Goal: Task Accomplishment & Management: Manage account settings

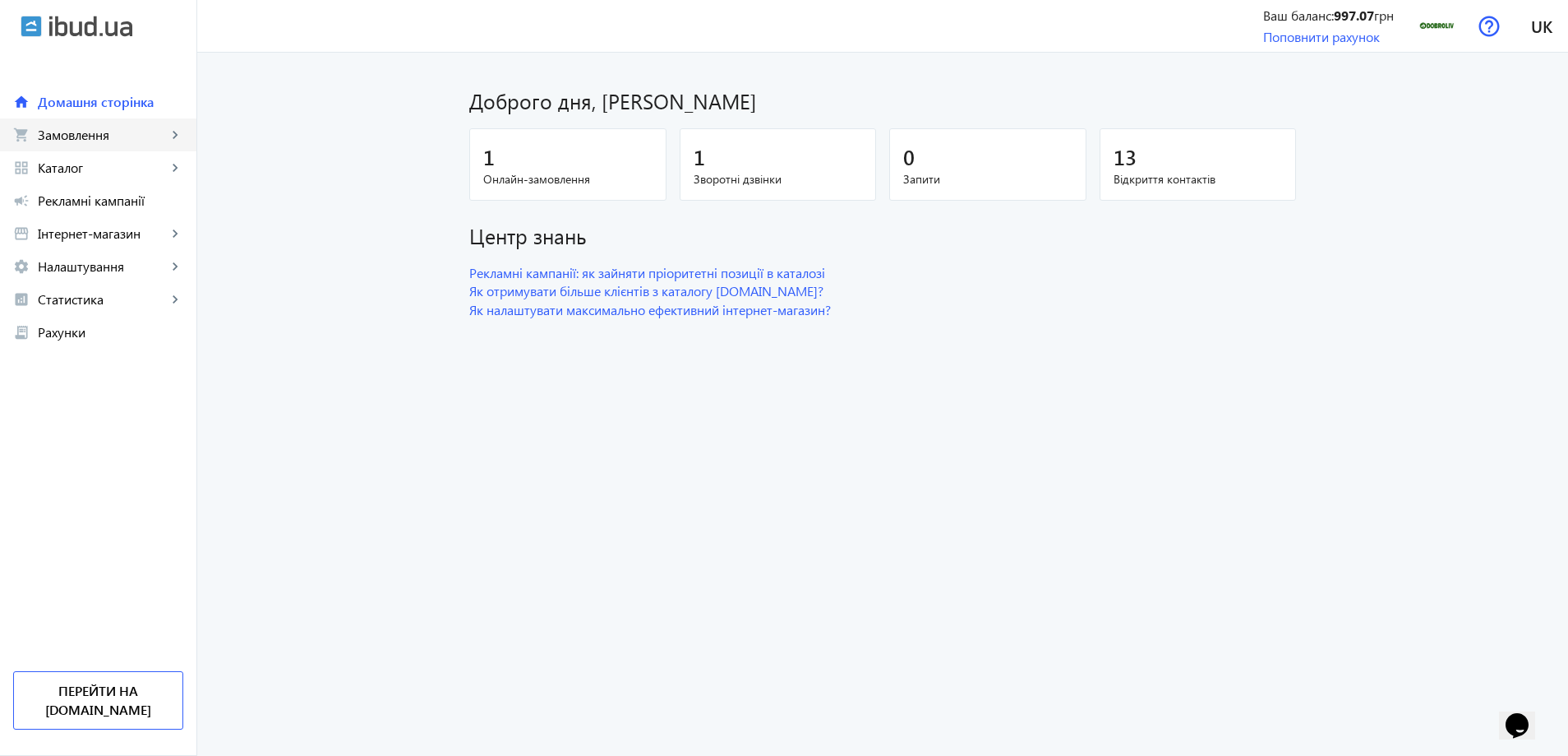
click at [69, 141] on span "Замовлення" at bounding box center [102, 135] width 129 height 16
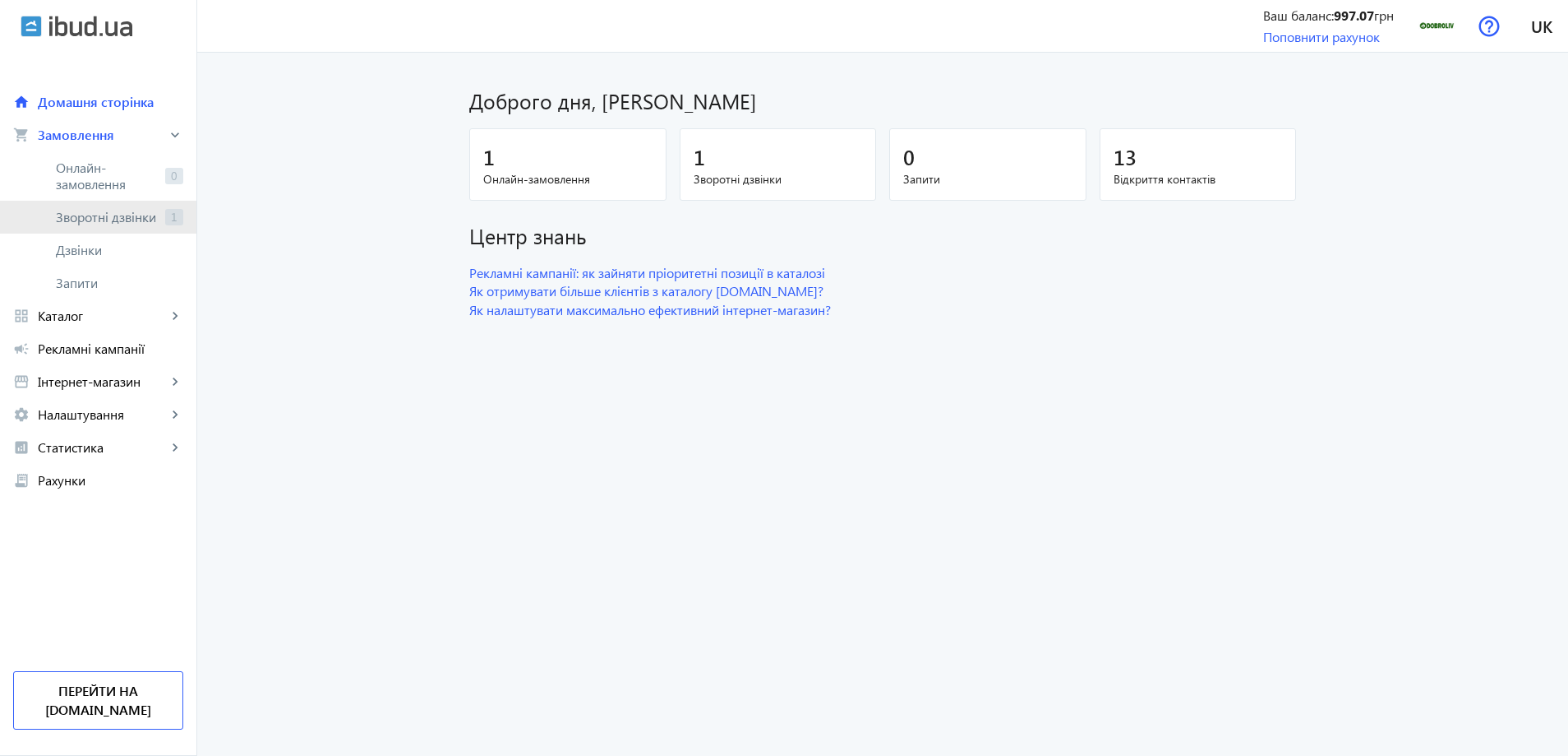
click at [73, 205] on link "Зворотні дзвінки 1" at bounding box center [98, 217] width 196 height 33
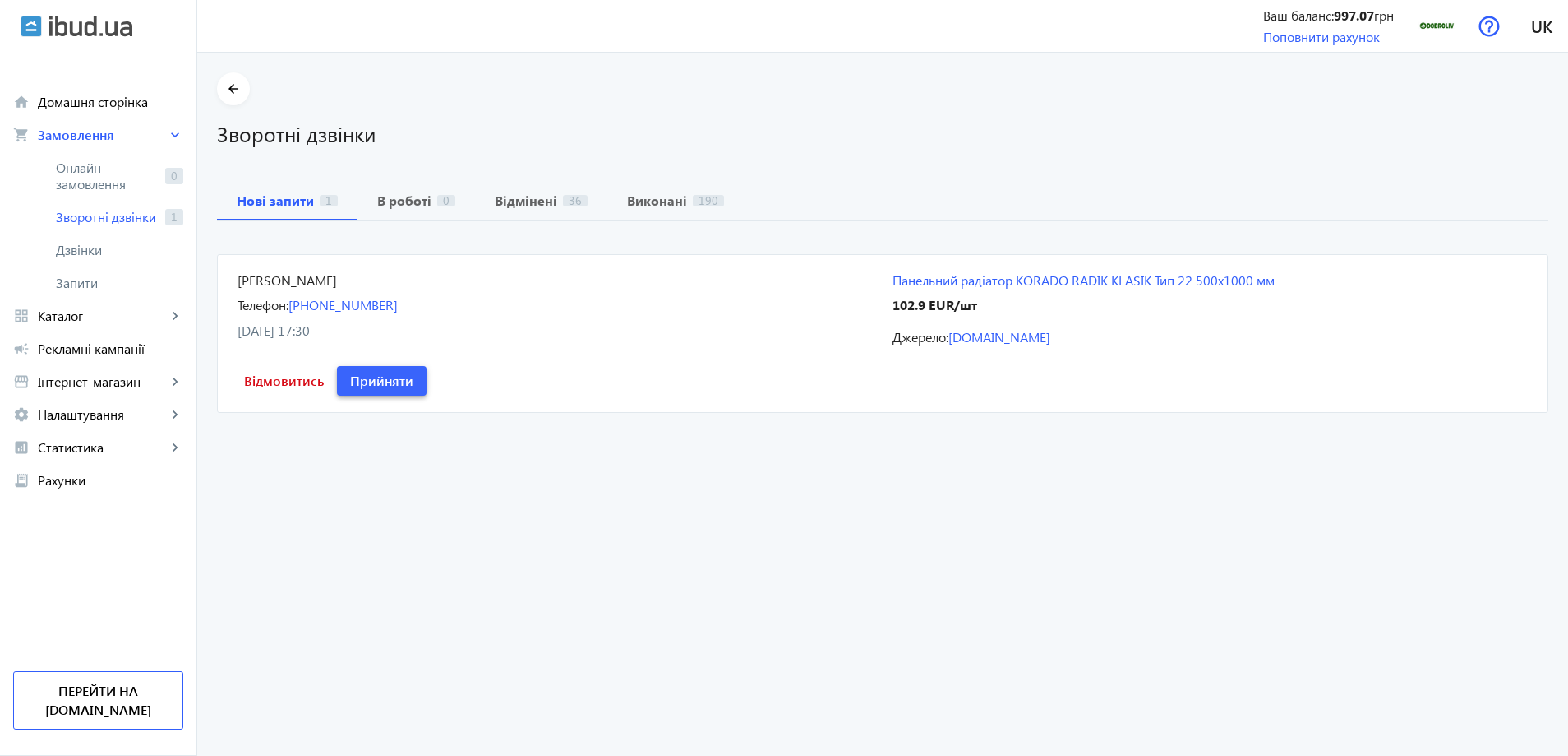
click at [414, 372] on span "Прийняти" at bounding box center [381, 381] width 63 height 18
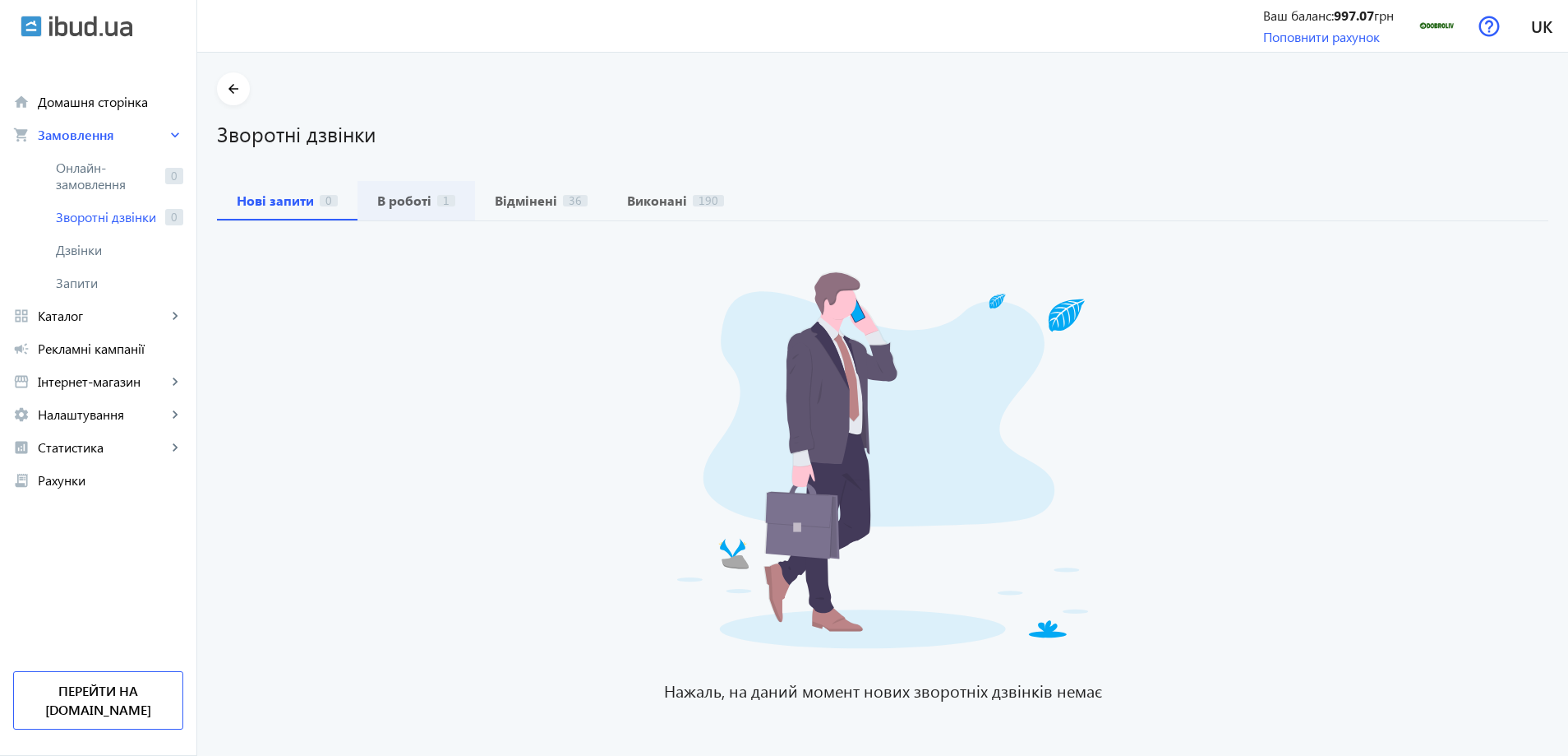
click at [415, 209] on span "В роботі 1" at bounding box center [416, 200] width 78 height 40
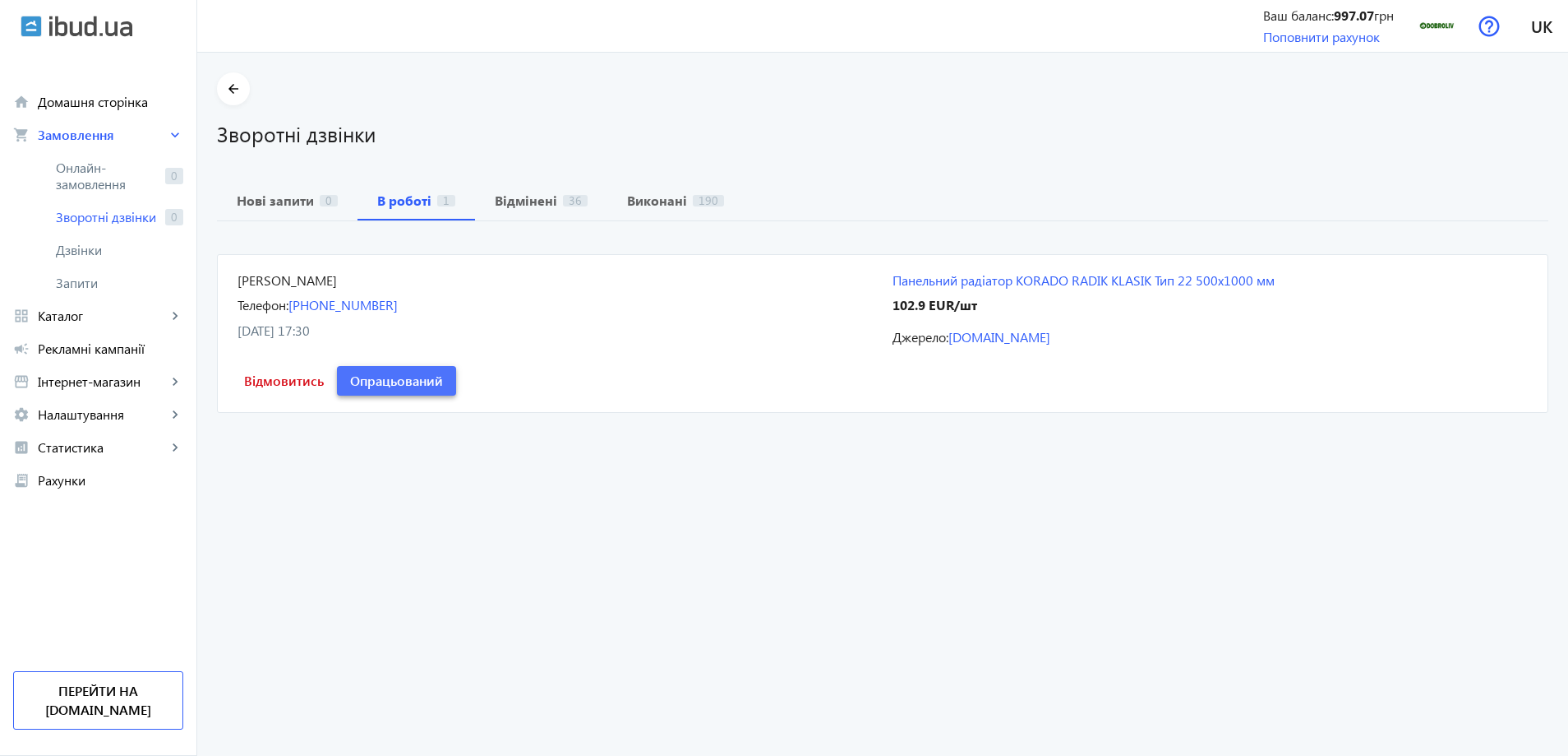
click at [443, 372] on span "Опрацьований" at bounding box center [396, 381] width 93 height 18
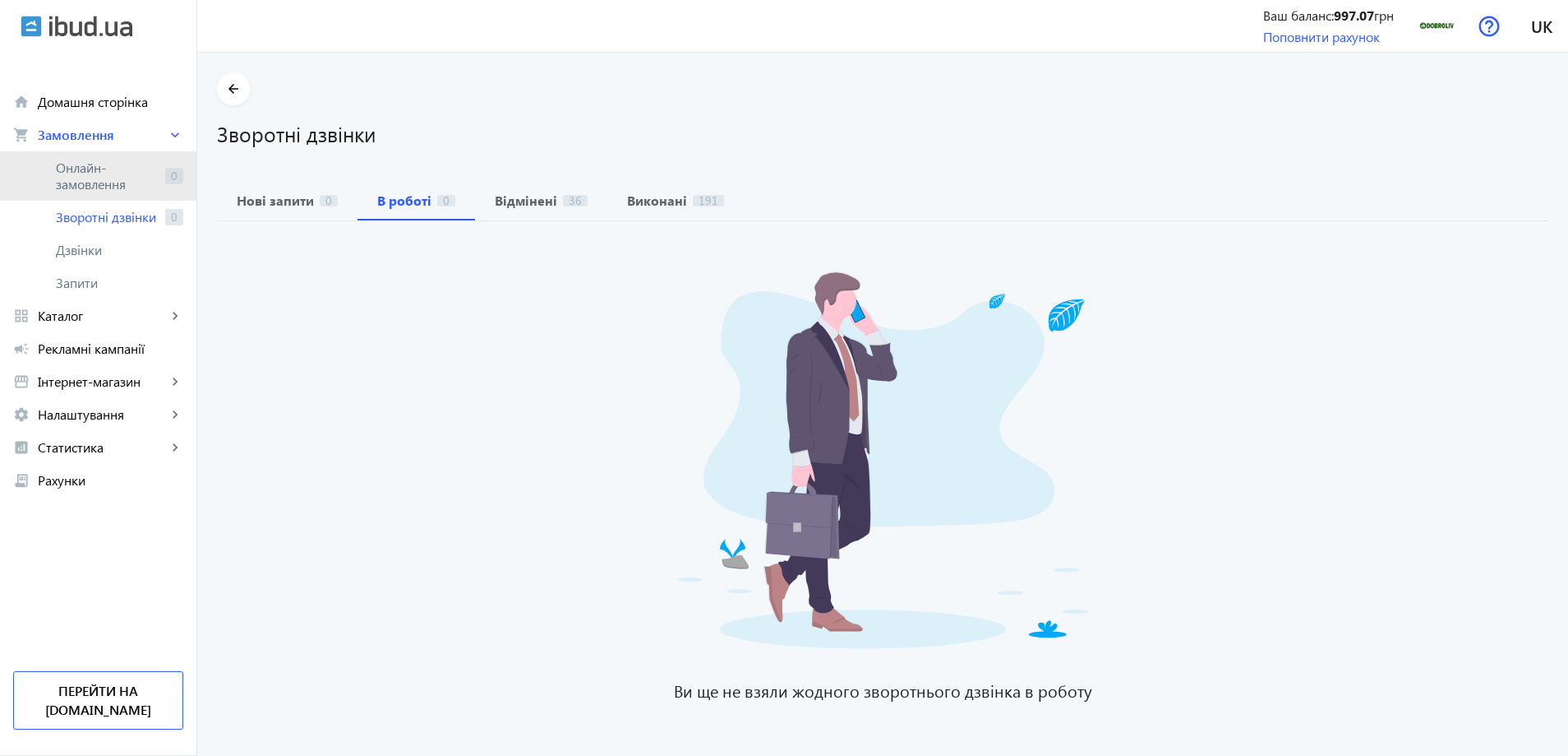
click at [76, 176] on span "Онлайн-замовлення" at bounding box center [107, 176] width 103 height 33
